Goal: Information Seeking & Learning: Learn about a topic

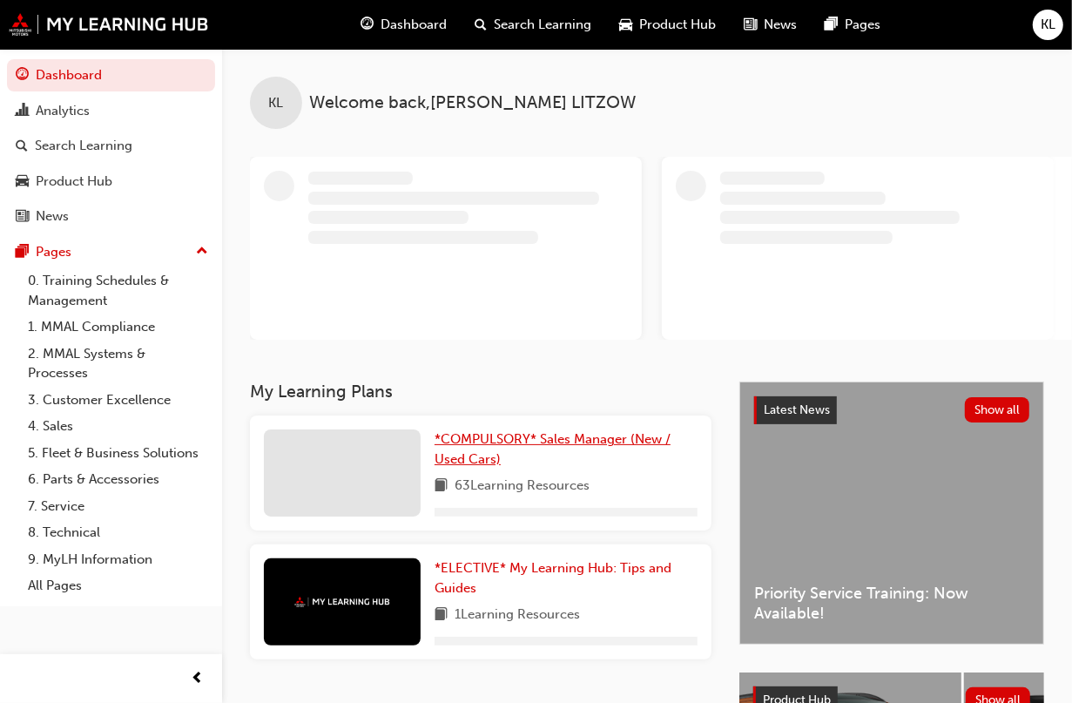
click at [577, 433] on span "*COMPULSORY* Sales Manager (New / Used Cars)" at bounding box center [552, 449] width 236 height 36
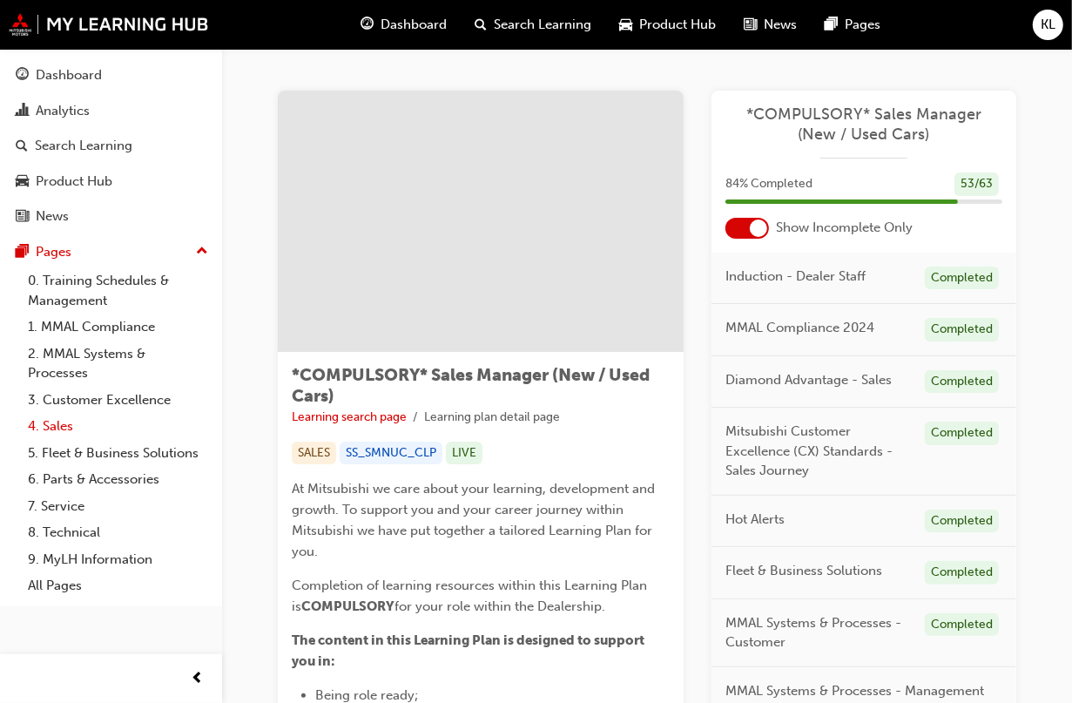
click at [58, 423] on link "4. Sales" at bounding box center [118, 426] width 194 height 27
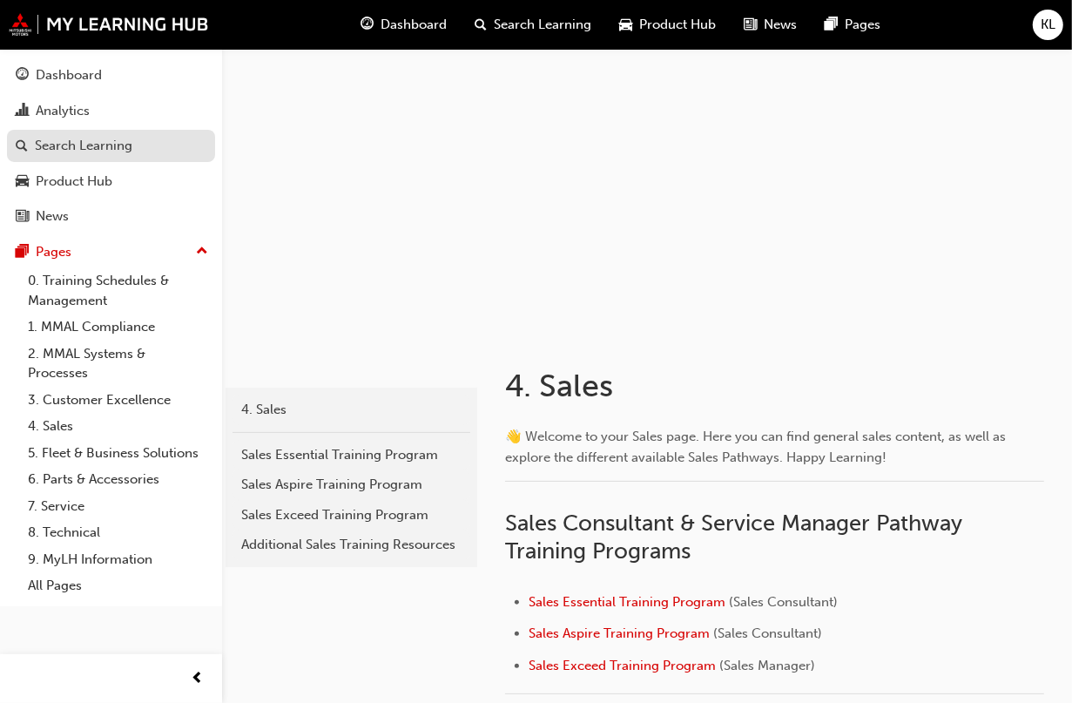
click at [92, 151] on div "Search Learning" at bounding box center [84, 146] width 98 height 20
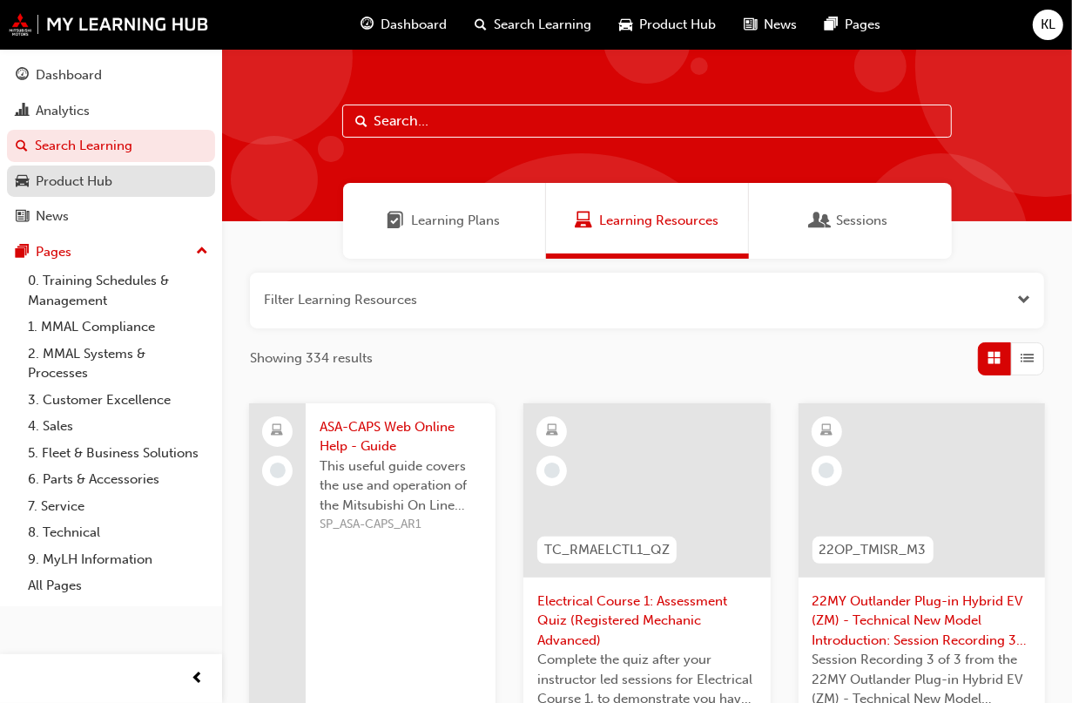
click at [88, 177] on div "Product Hub" at bounding box center [74, 182] width 77 height 20
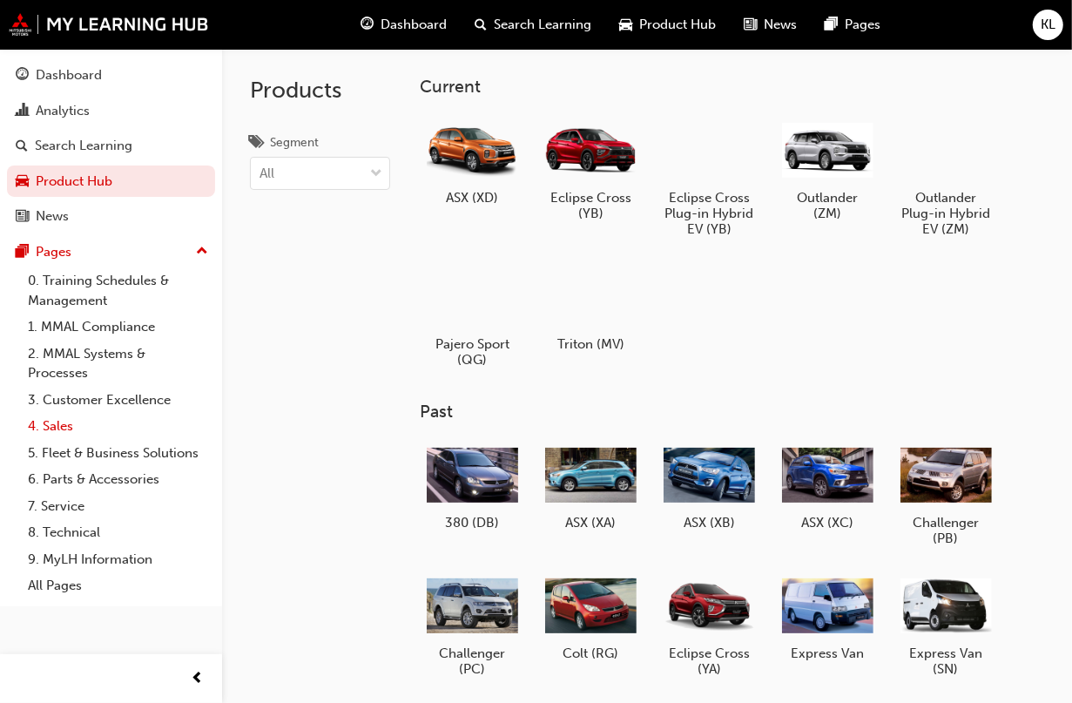
click at [72, 425] on link "4. Sales" at bounding box center [118, 426] width 194 height 27
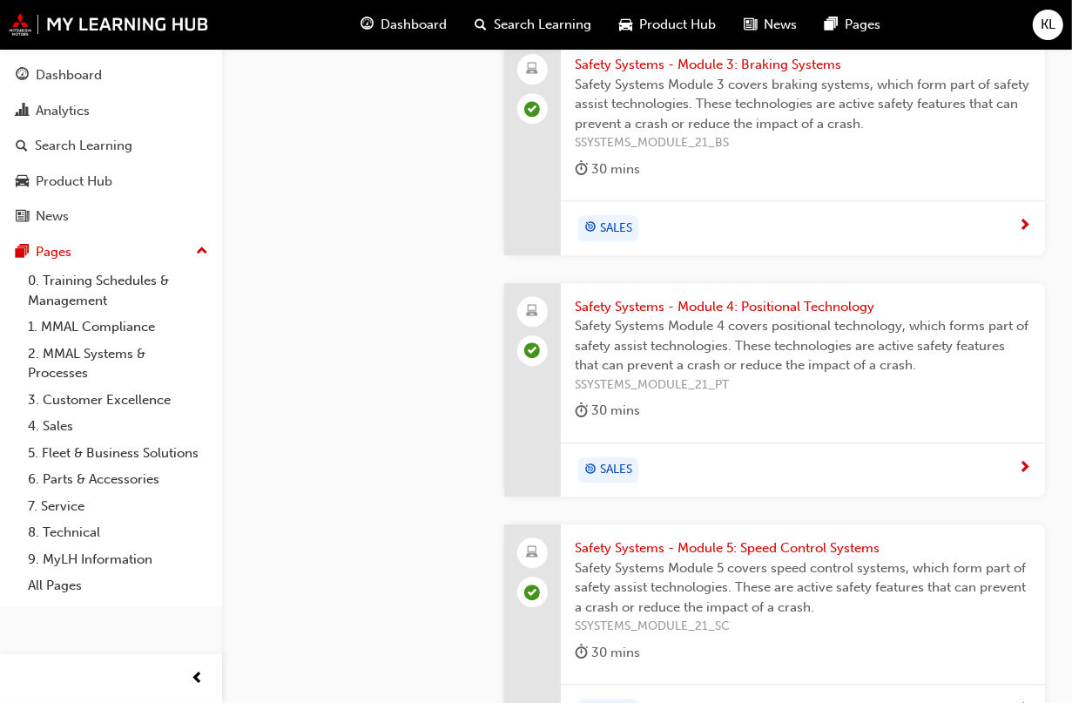
scroll to position [2905, 0]
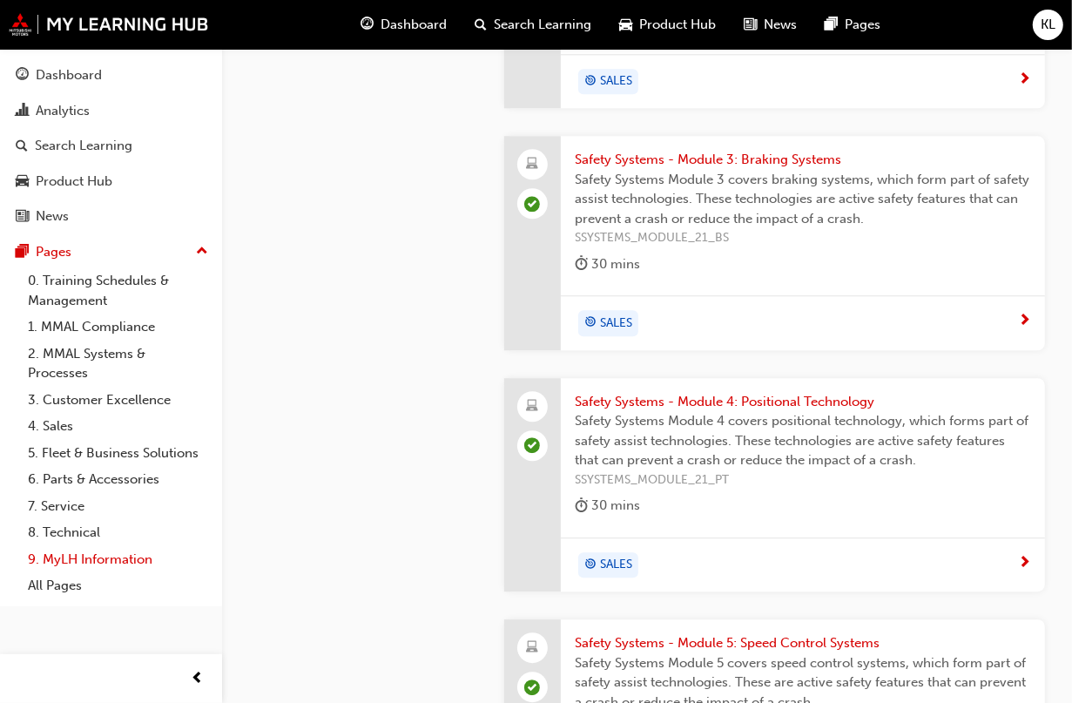
click at [90, 560] on link "9. MyLH Information" at bounding box center [118, 559] width 194 height 27
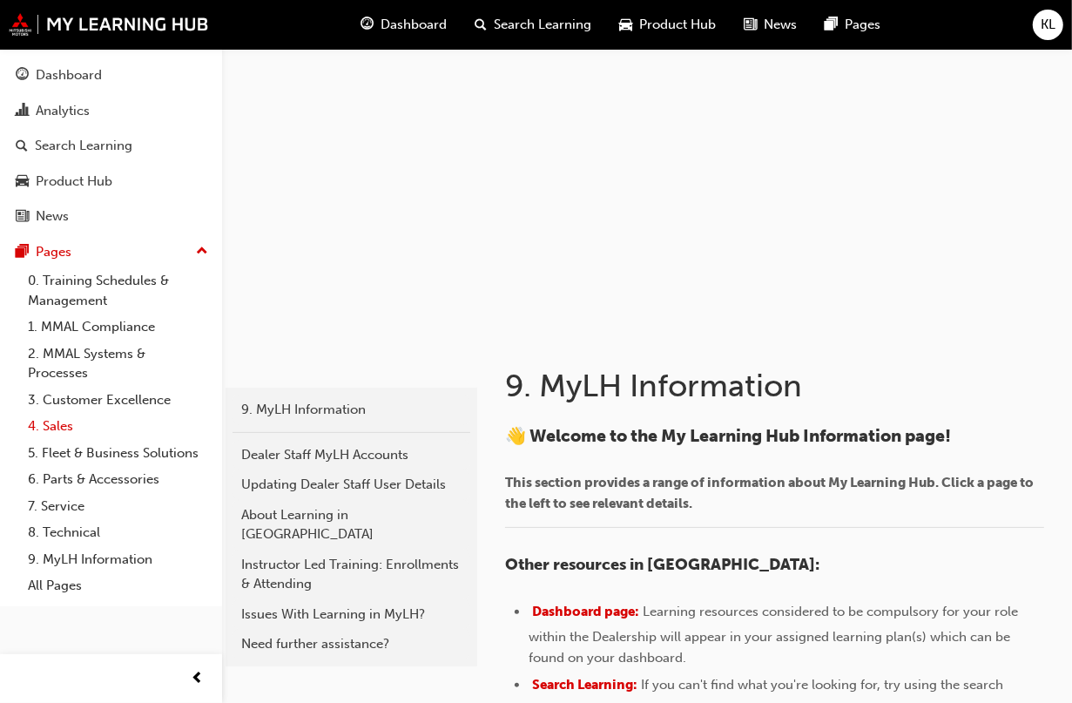
click at [71, 424] on link "4. Sales" at bounding box center [118, 426] width 194 height 27
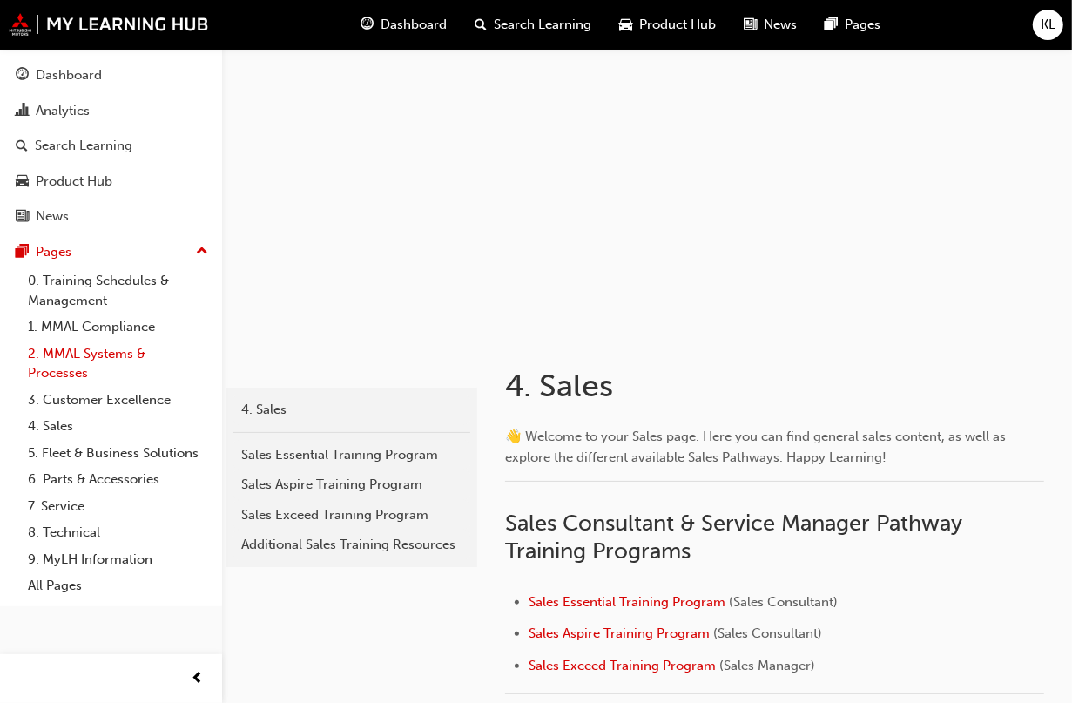
click at [105, 347] on link "2. MMAL Systems & Processes" at bounding box center [118, 363] width 194 height 46
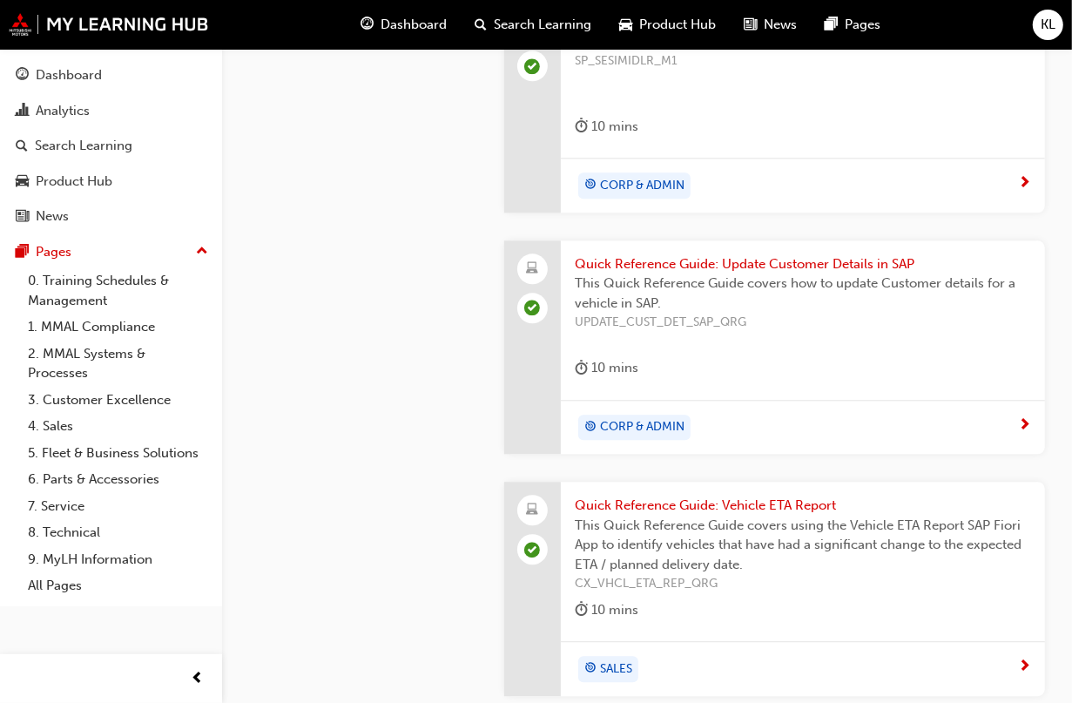
scroll to position [2069, 0]
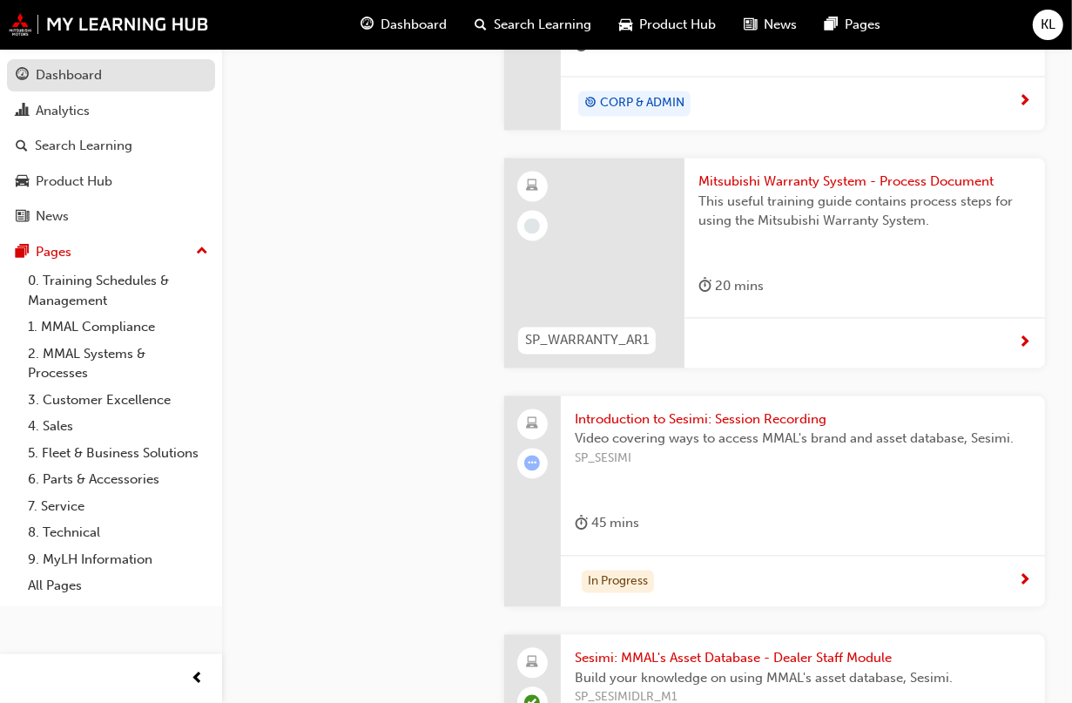
click at [94, 74] on div "Dashboard" at bounding box center [69, 75] width 66 height 20
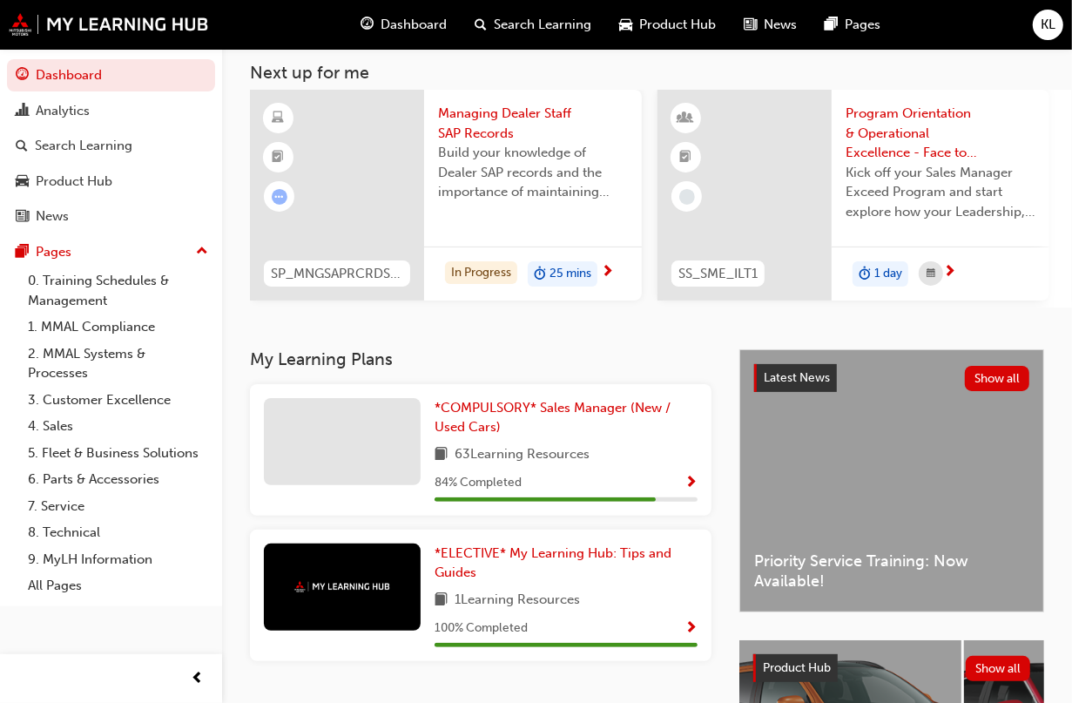
scroll to position [218, 0]
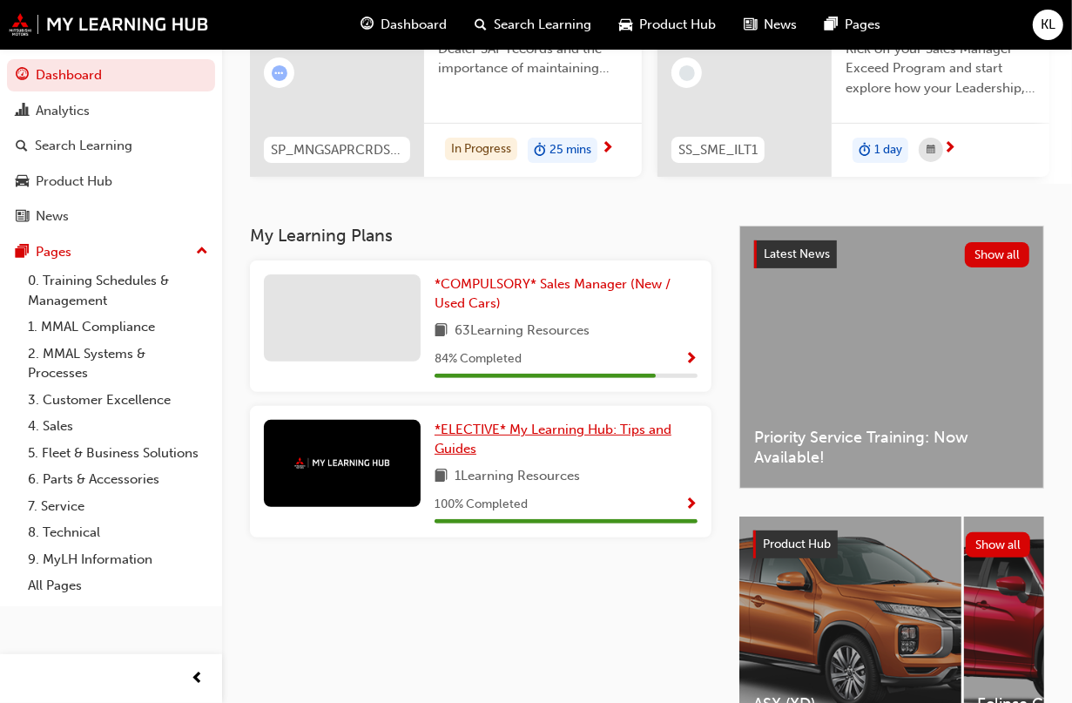
click at [480, 440] on span "*ELECTIVE* My Learning Hub: Tips and Guides" at bounding box center [552, 439] width 237 height 36
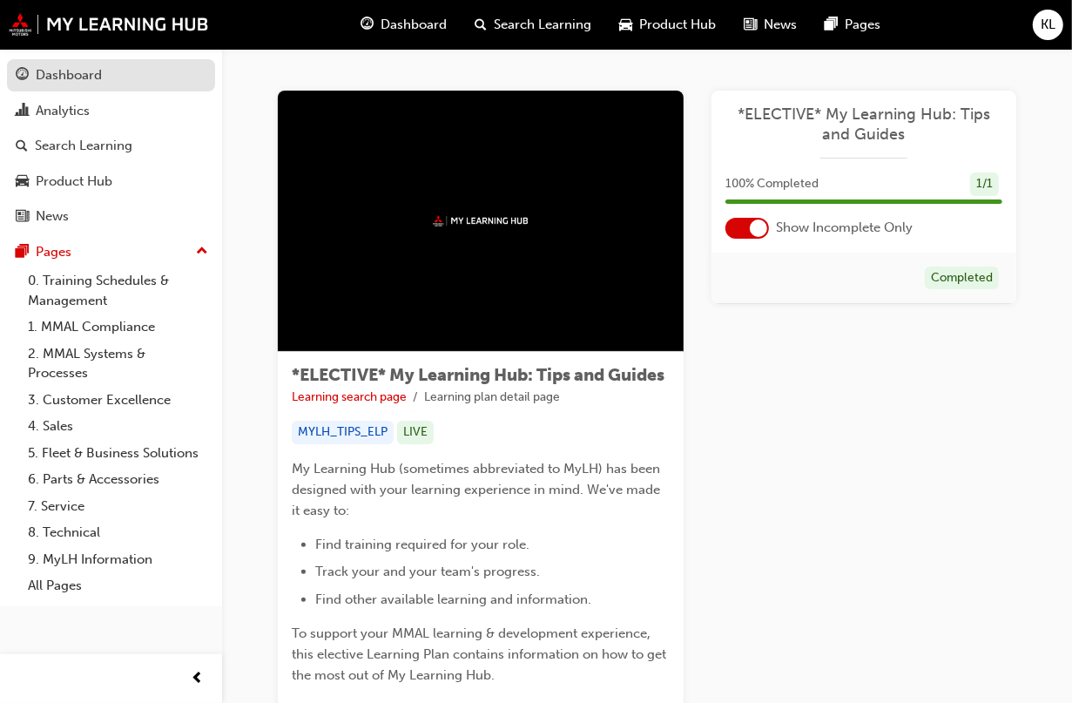
click at [57, 77] on div "Dashboard" at bounding box center [69, 75] width 66 height 20
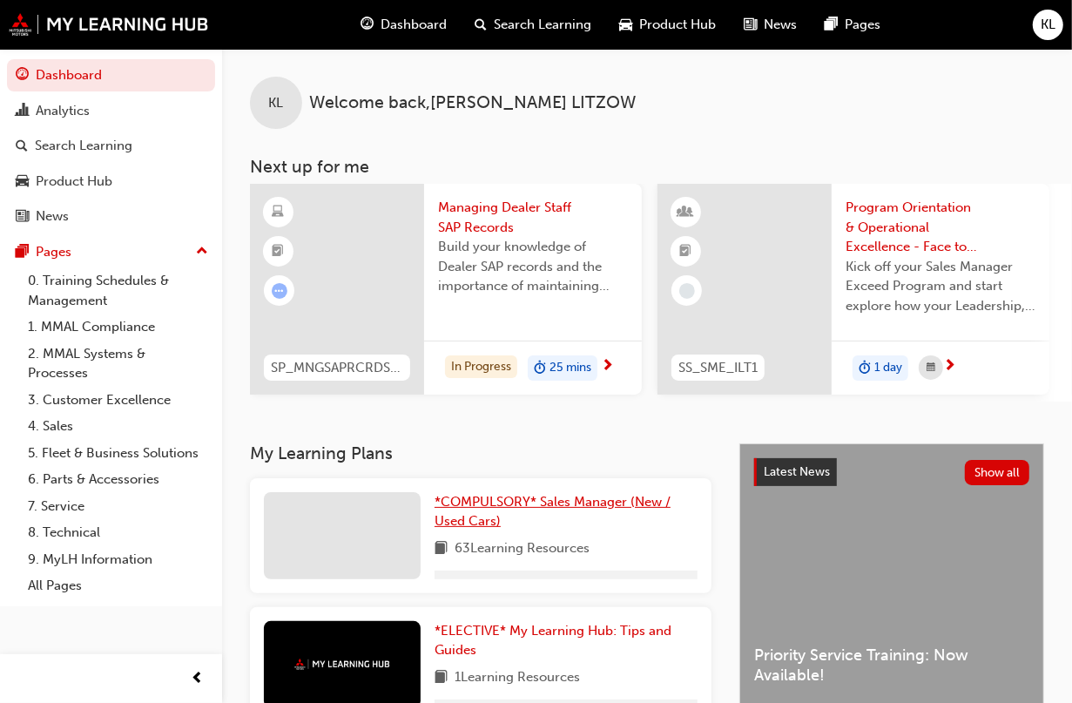
click at [544, 506] on span "*COMPULSORY* Sales Manager (New / Used Cars)" at bounding box center [552, 512] width 236 height 36
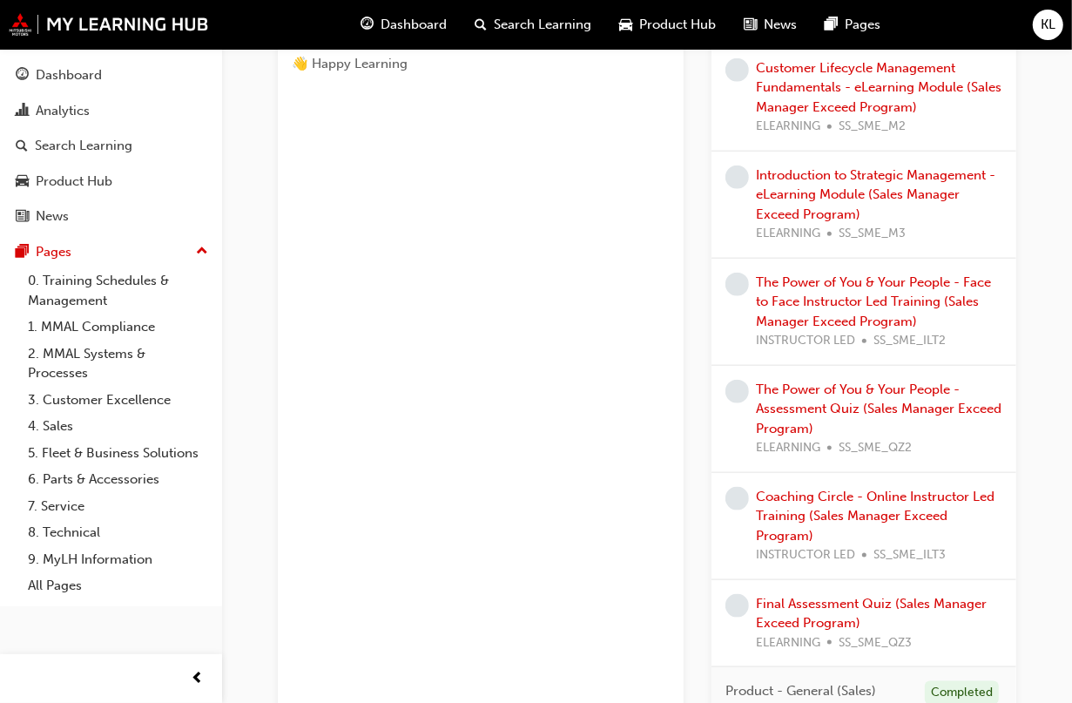
scroll to position [710, 0]
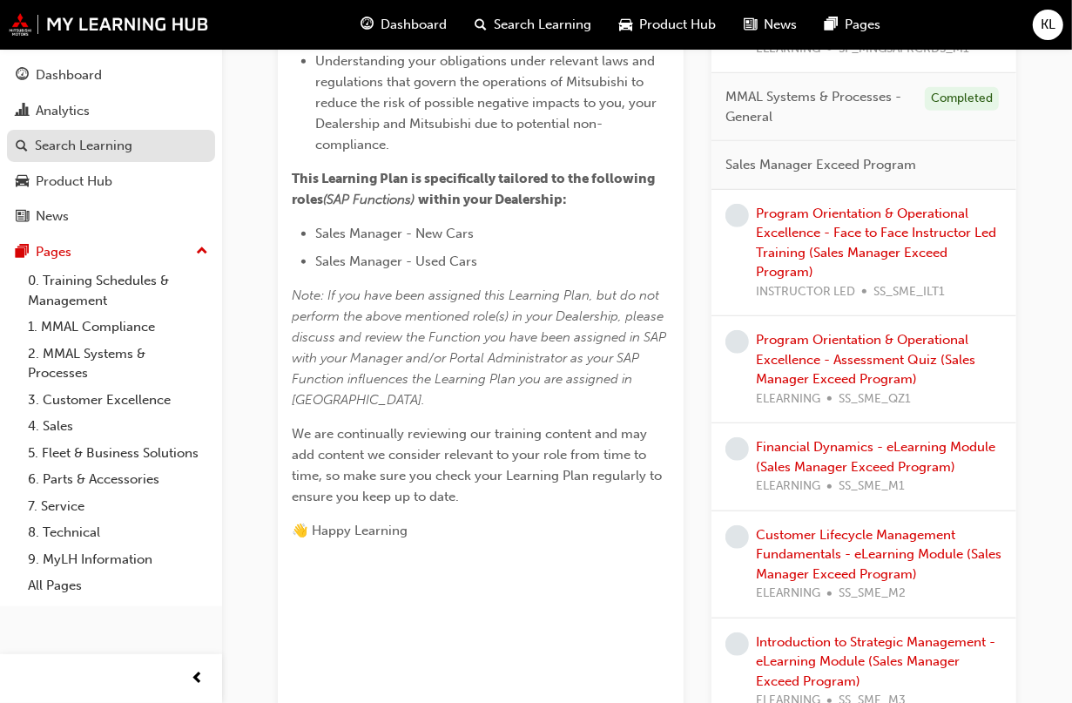
click at [57, 145] on div "Search Learning" at bounding box center [84, 146] width 98 height 20
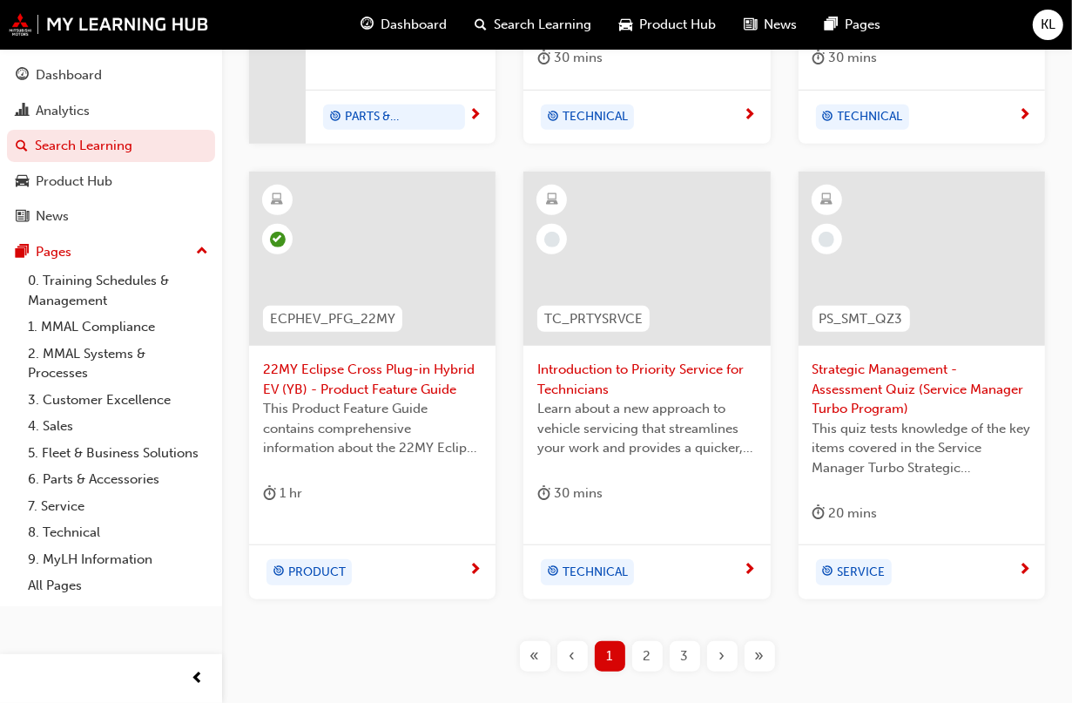
scroll to position [762, 0]
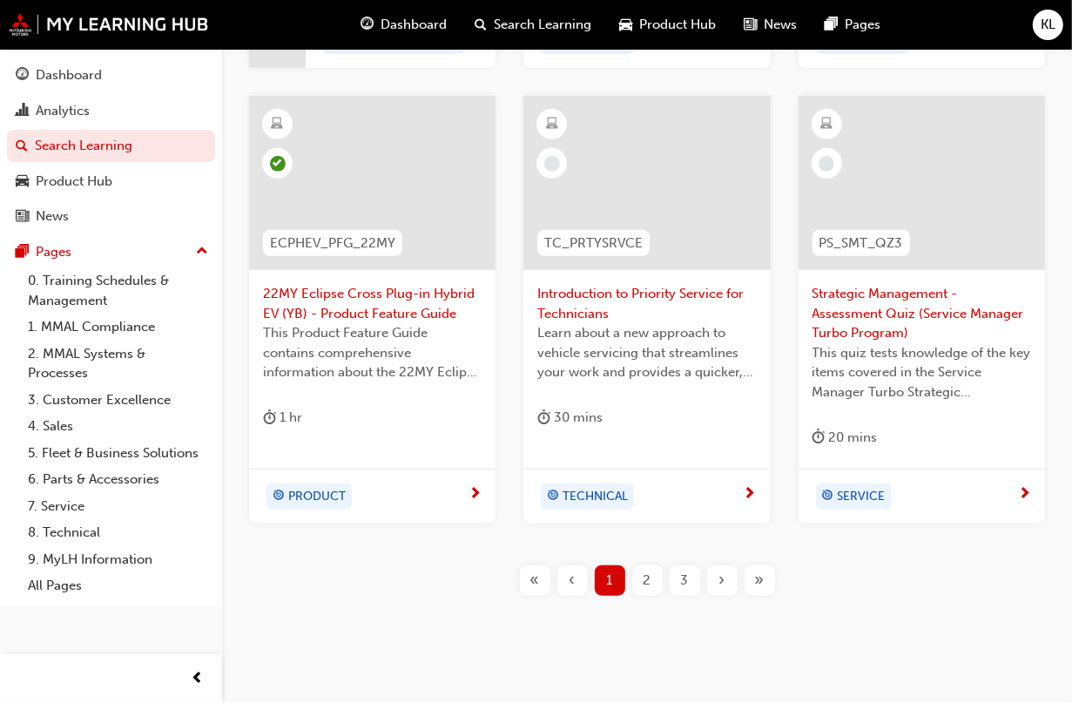
click at [649, 575] on div "2" at bounding box center [647, 580] width 30 height 30
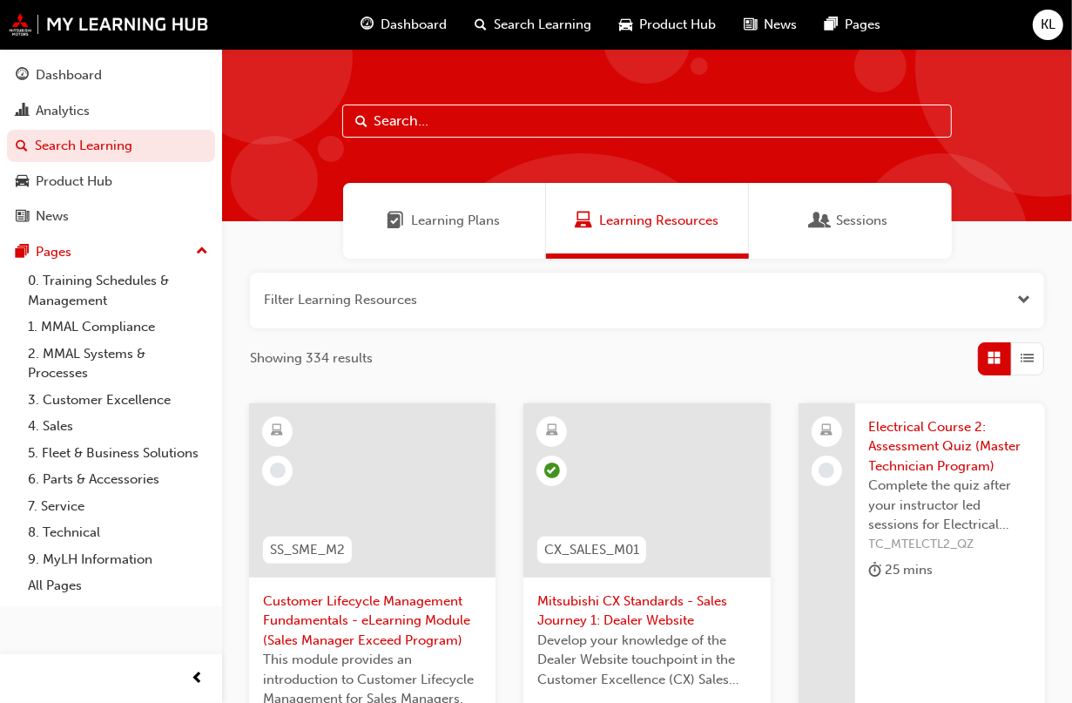
drag, startPoint x: 400, startPoint y: 116, endPoint x: 396, endPoint y: 128, distance: 12.9
click at [396, 128] on input "text" at bounding box center [646, 120] width 609 height 33
type input "outlander"
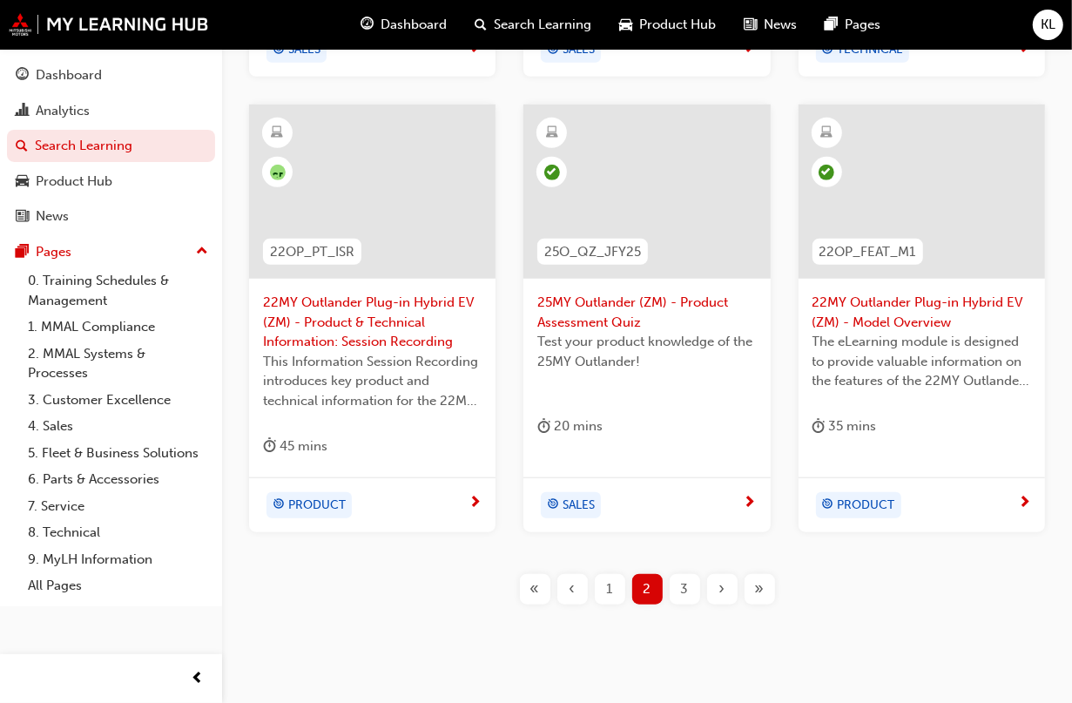
scroll to position [793, 0]
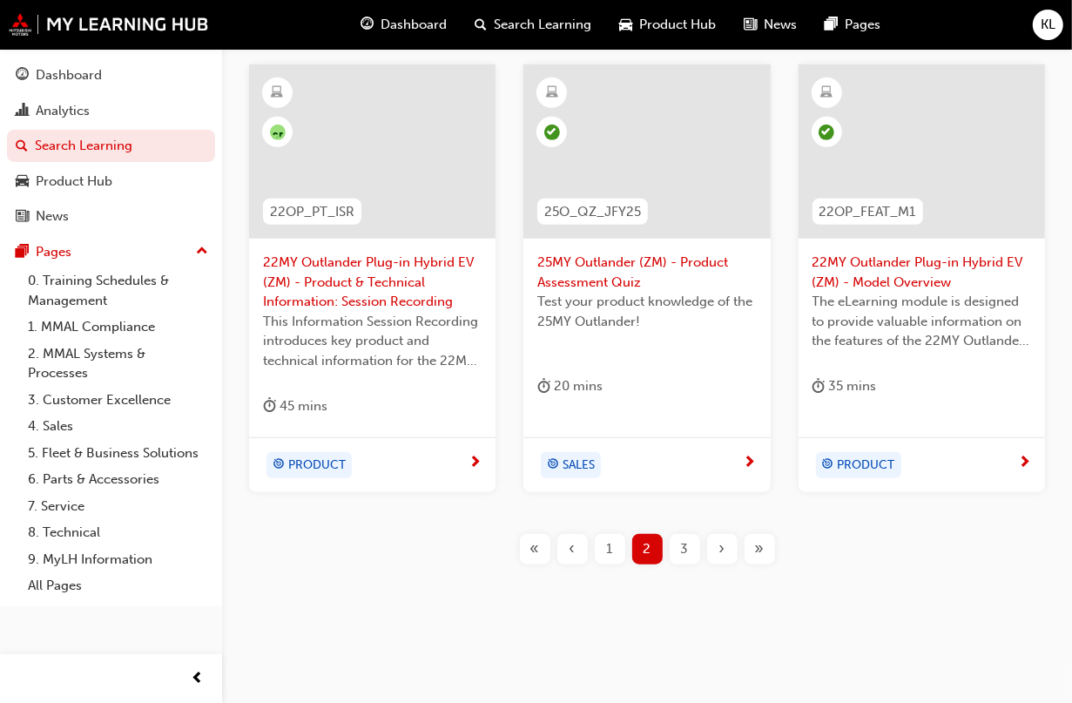
click at [684, 548] on span "3" at bounding box center [685, 549] width 8 height 20
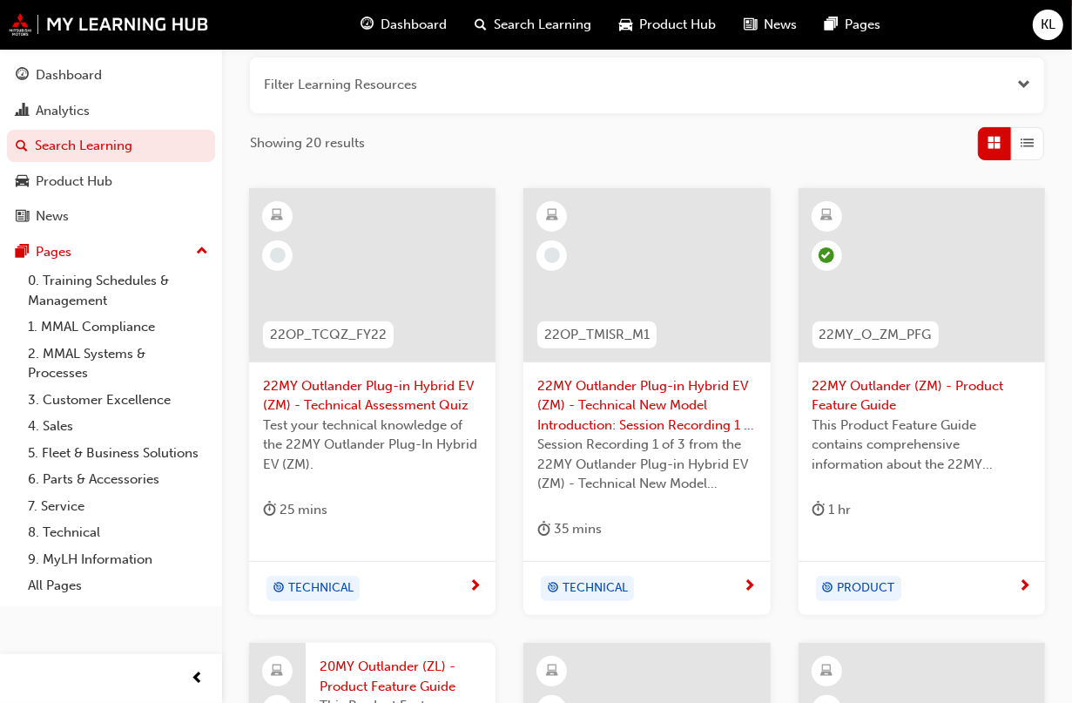
scroll to position [140, 0]
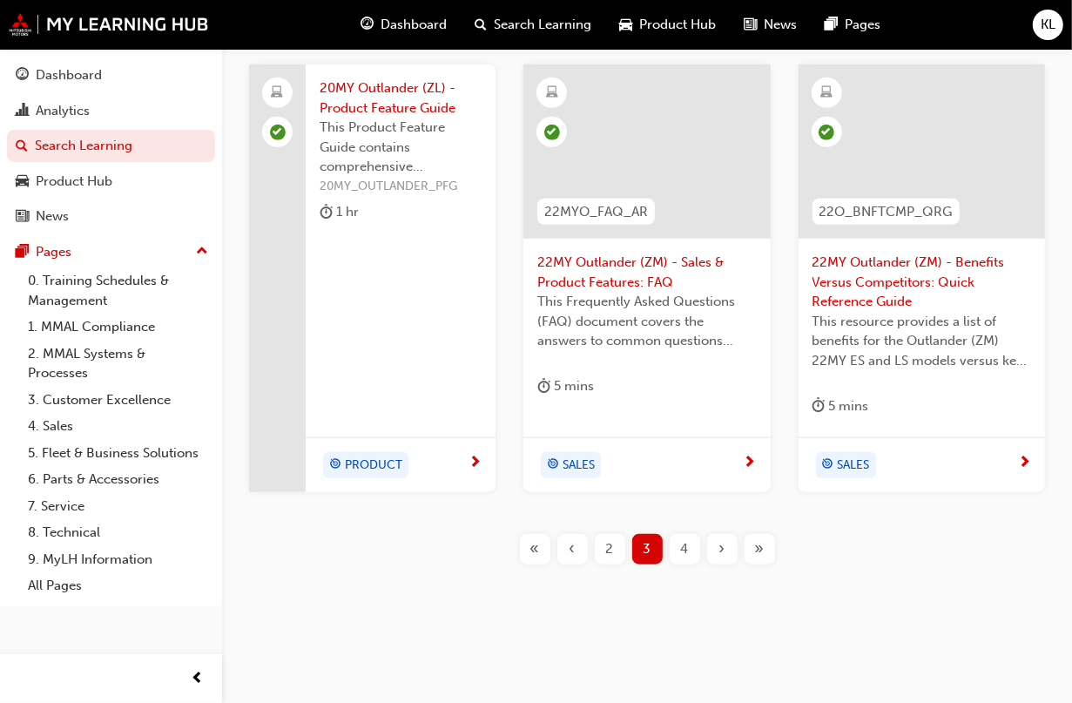
click at [675, 536] on div "4" at bounding box center [685, 549] width 30 height 30
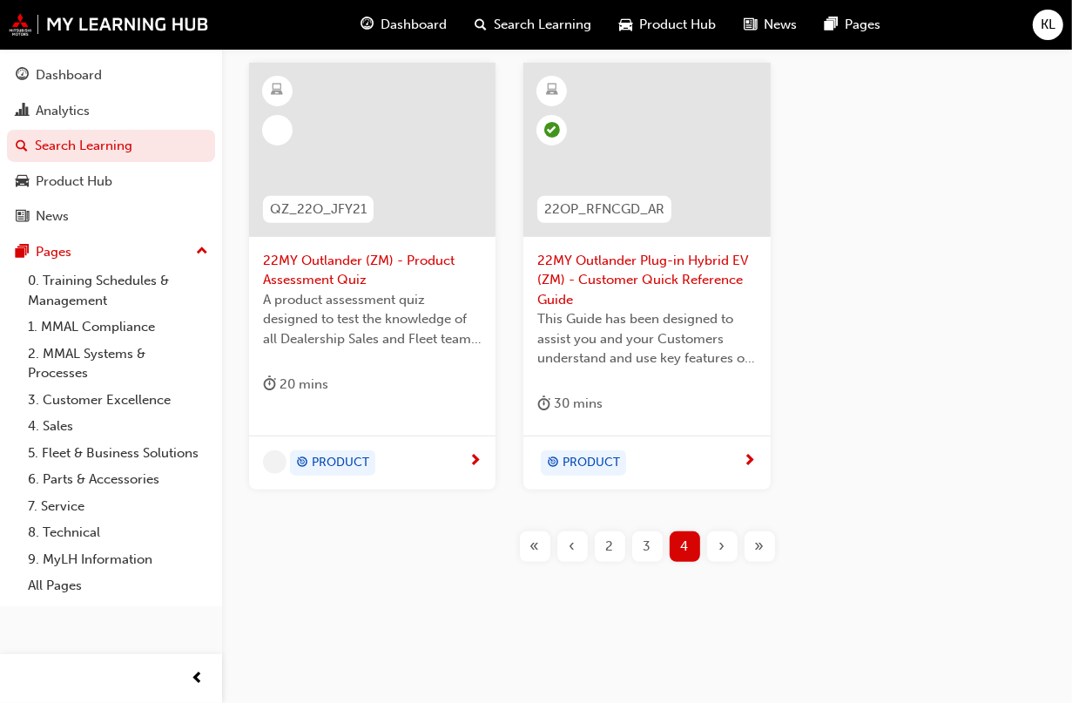
scroll to position [338, 0]
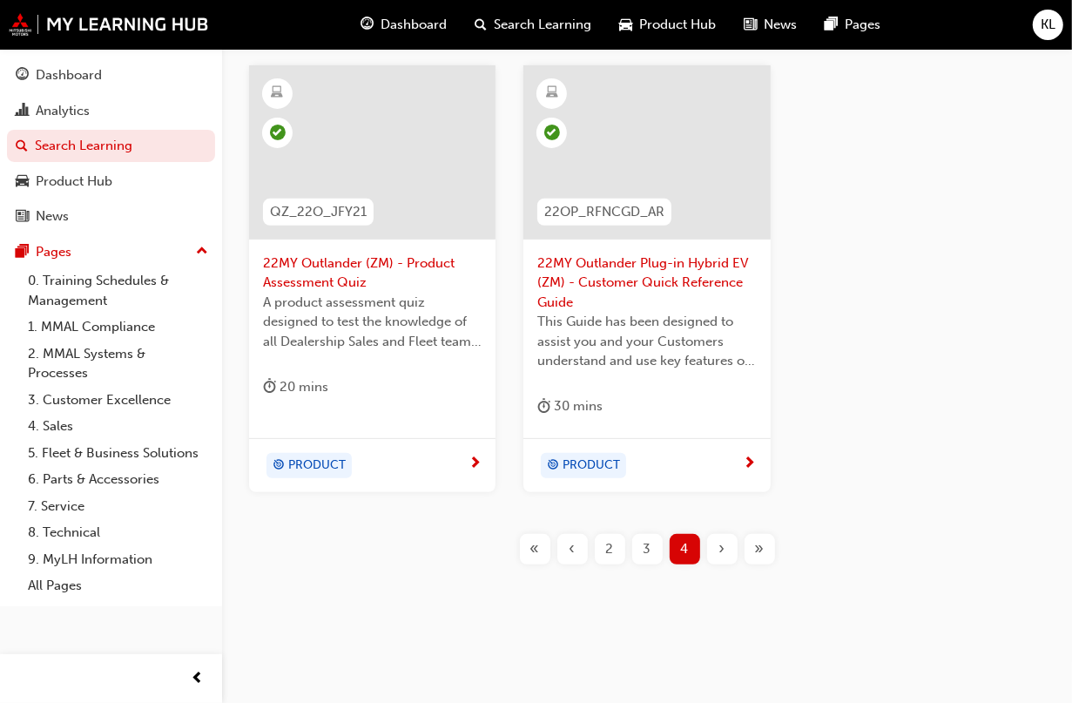
click at [581, 549] on div "‹" at bounding box center [572, 549] width 30 height 30
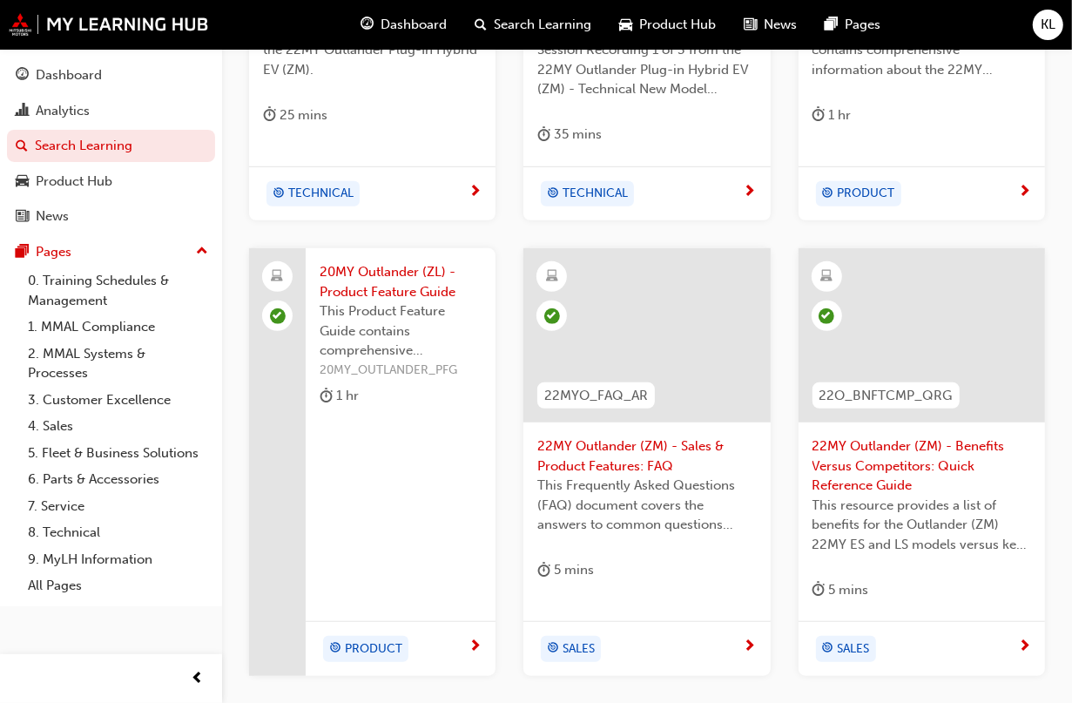
scroll to position [793, 0]
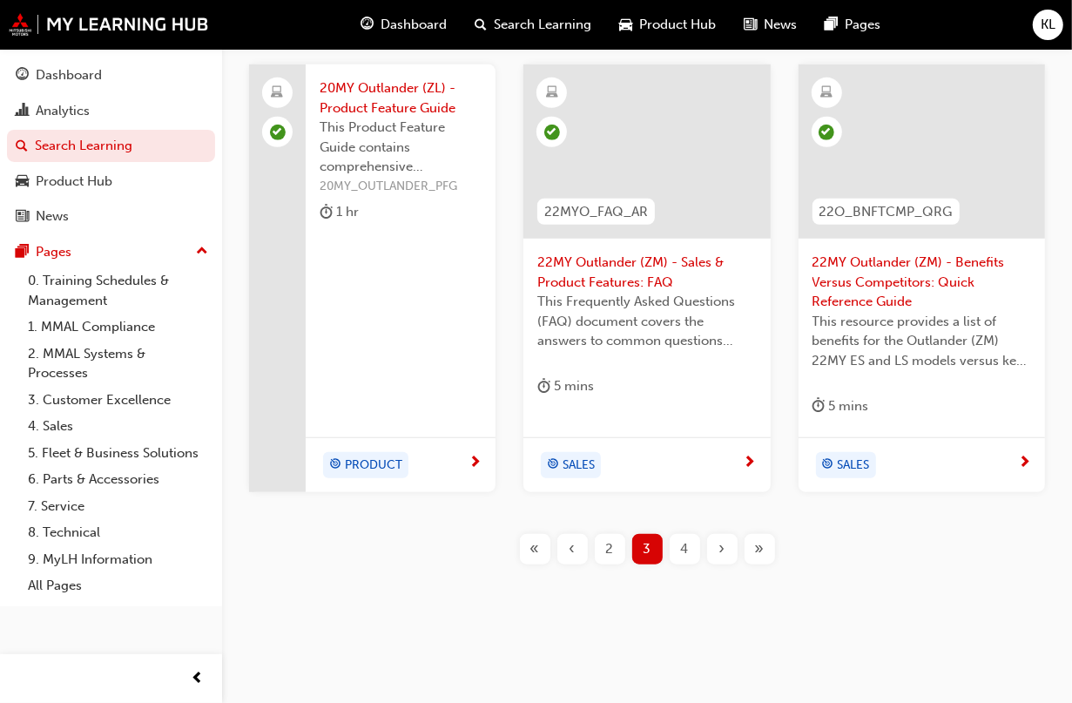
click at [567, 545] on div "‹" at bounding box center [572, 549] width 30 height 30
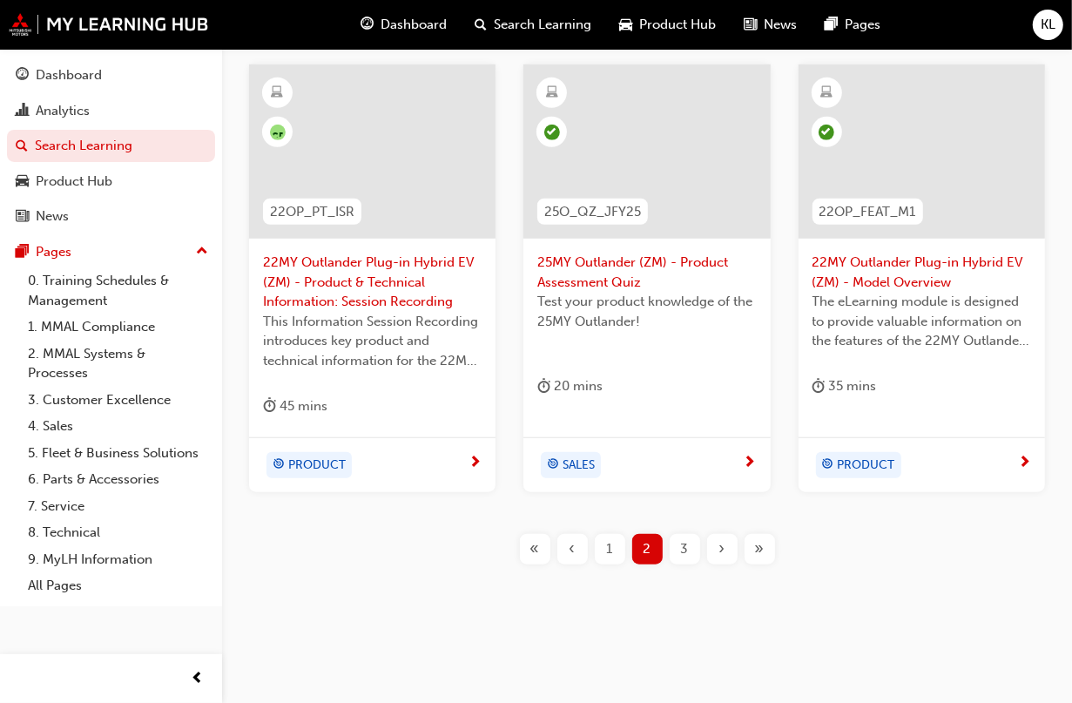
click at [605, 541] on div "1" at bounding box center [610, 549] width 30 height 30
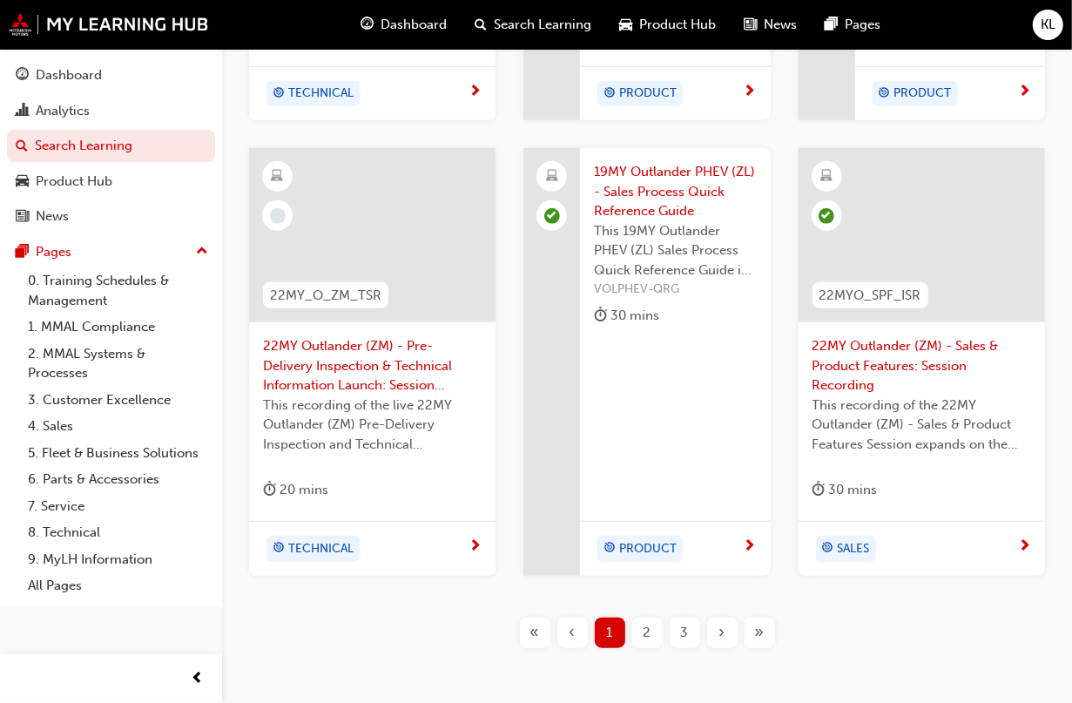
scroll to position [762, 0]
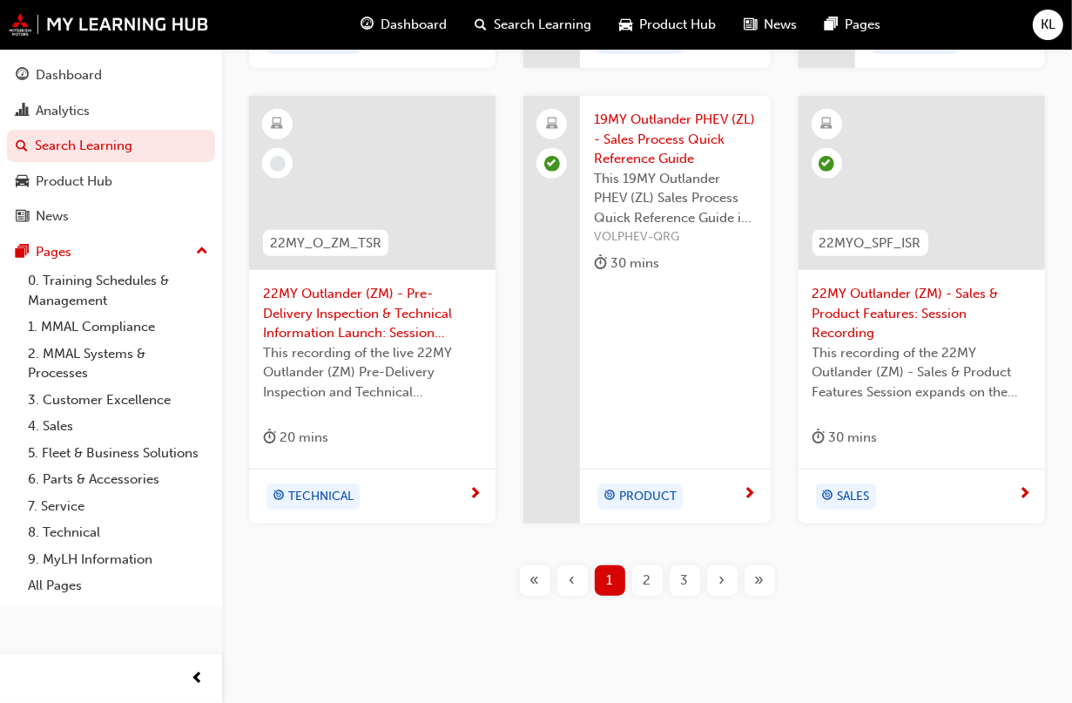
click at [644, 567] on div "2" at bounding box center [647, 580] width 30 height 30
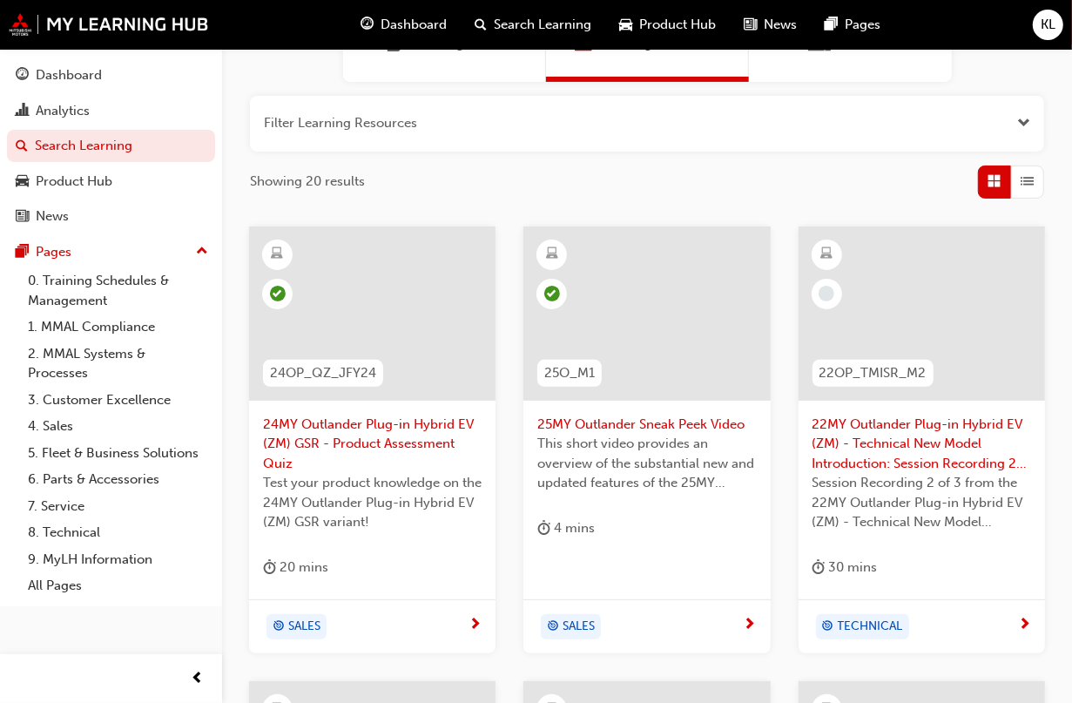
scroll to position [218, 0]
